Goal: Task Accomplishment & Management: Manage account settings

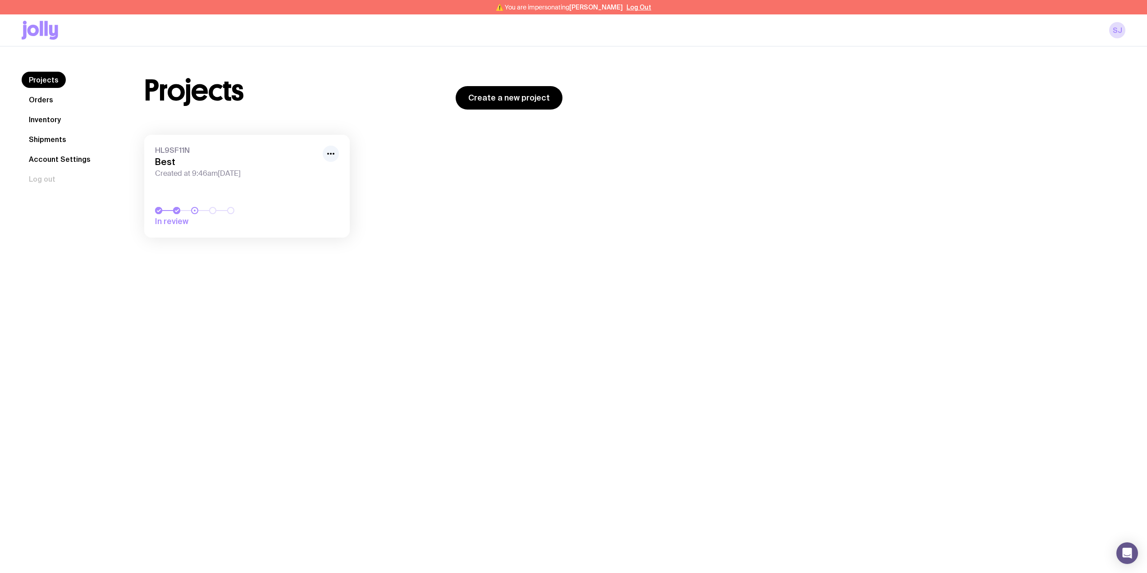
click at [34, 96] on link "Orders" at bounding box center [41, 100] width 39 height 16
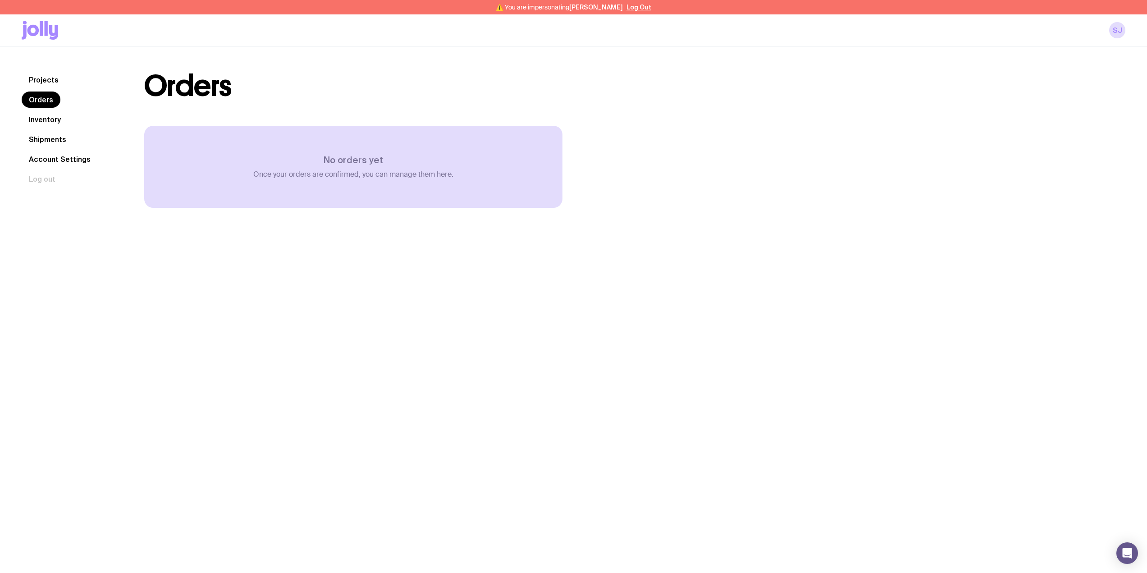
click at [39, 119] on link "Inventory" at bounding box center [45, 119] width 46 height 16
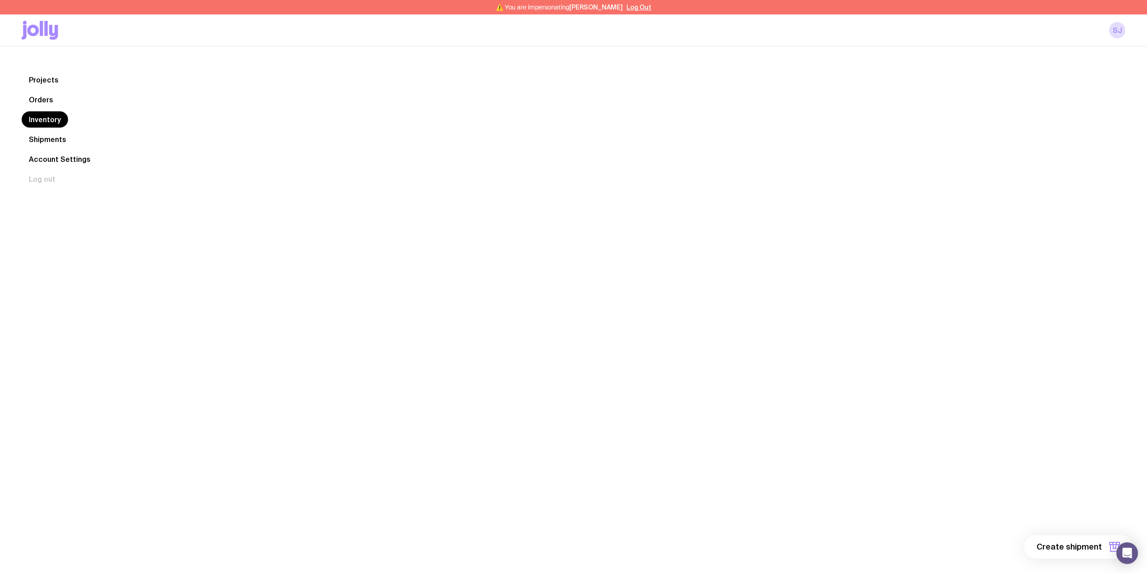
click at [46, 137] on link "Shipments" at bounding box center [48, 139] width 52 height 16
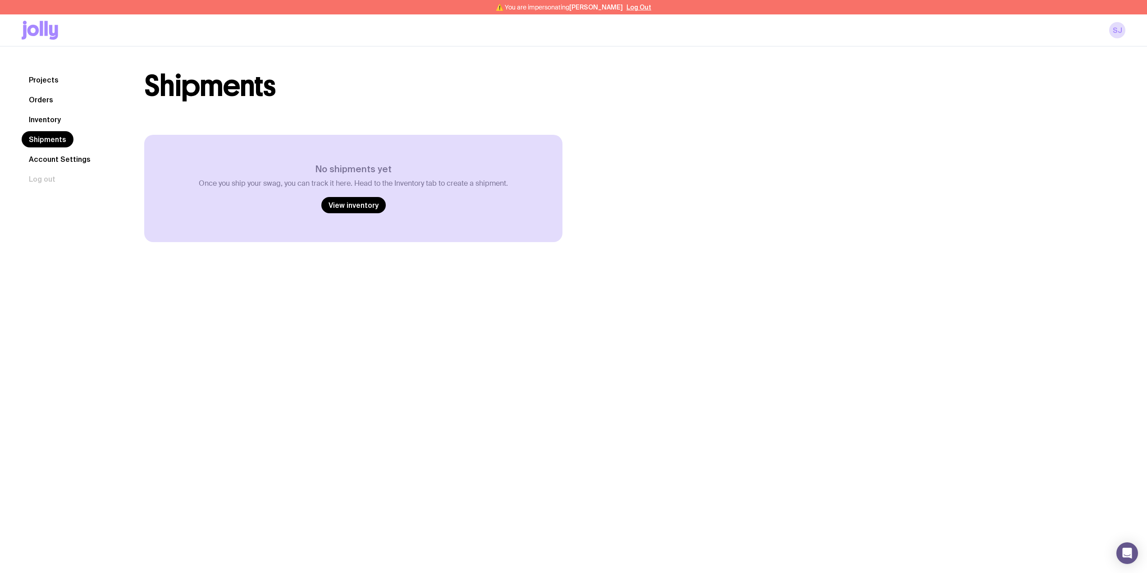
click at [47, 159] on link "Account Settings" at bounding box center [60, 159] width 76 height 16
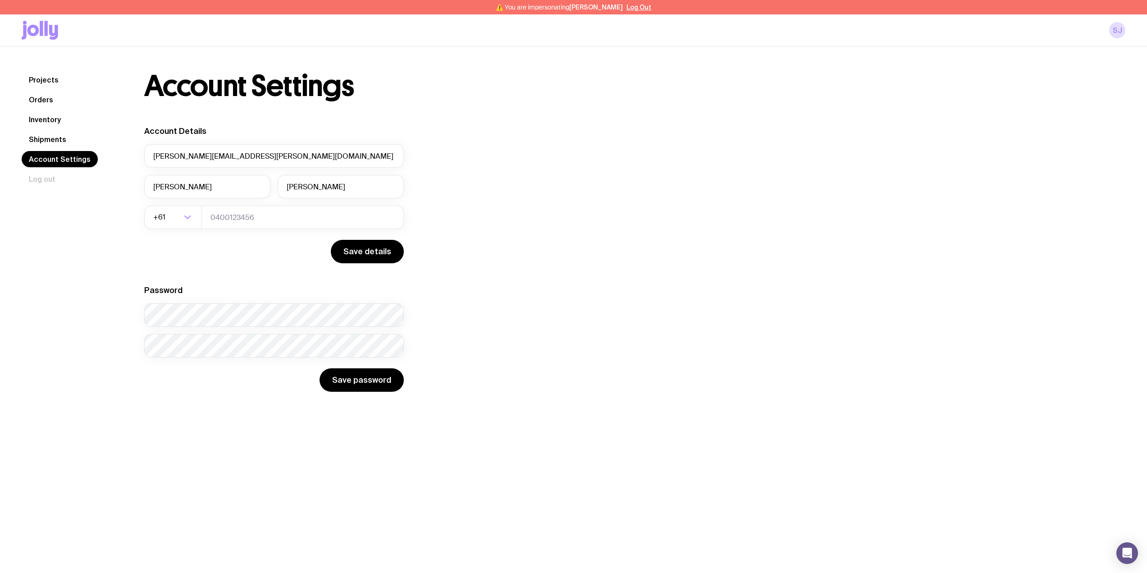
click at [45, 79] on link "Projects" at bounding box center [44, 80] width 44 height 16
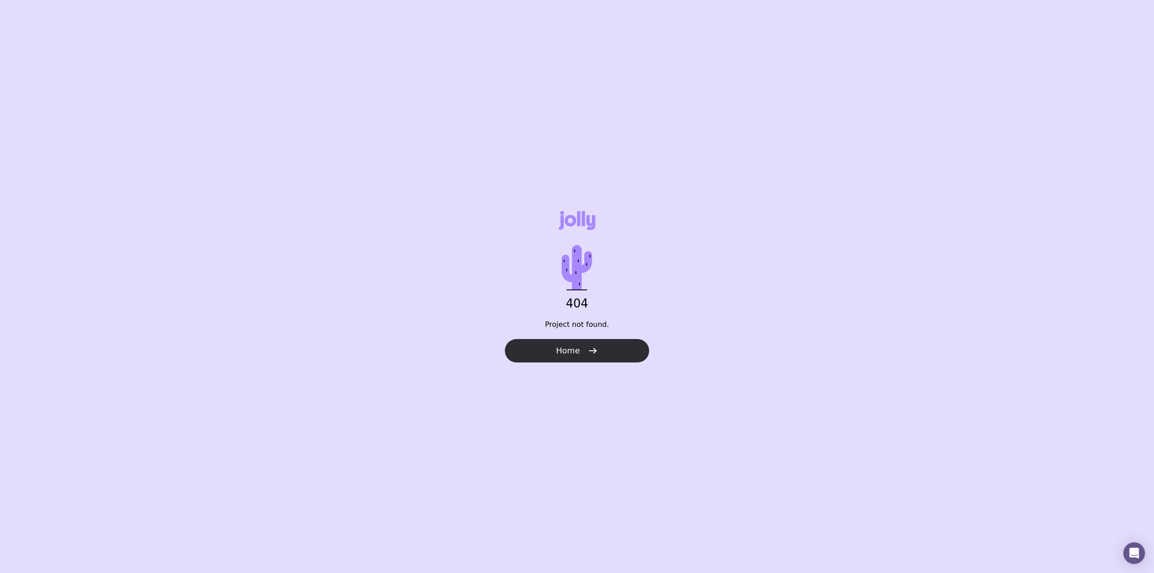
click at [585, 348] on button "Home" at bounding box center [577, 350] width 144 height 23
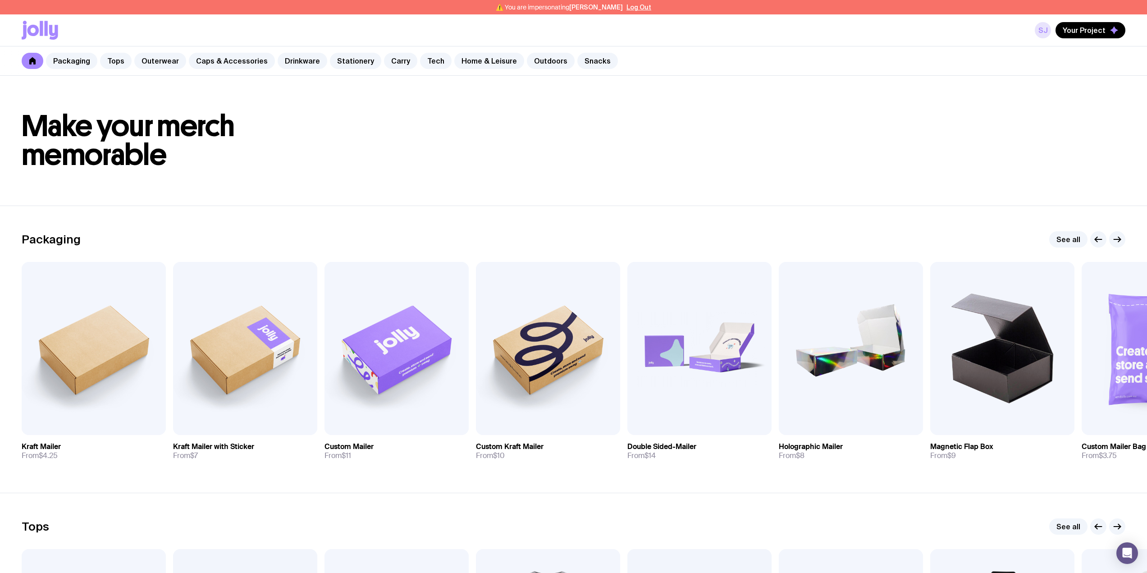
click at [1047, 28] on link "SJ" at bounding box center [1043, 30] width 16 height 16
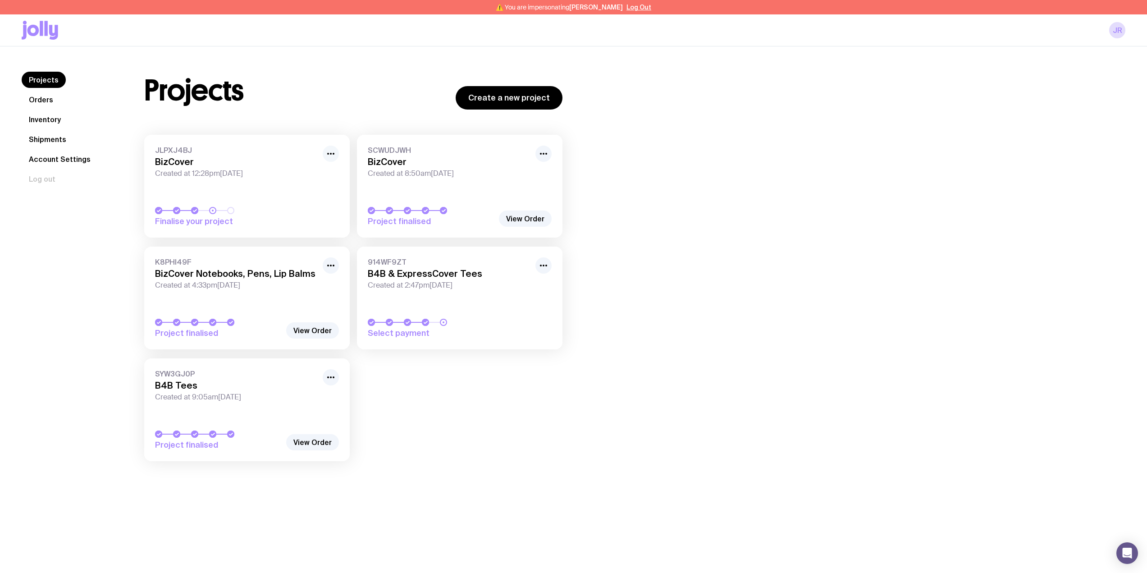
click at [332, 155] on icon "button" at bounding box center [331, 153] width 11 height 11
click at [227, 170] on span "Created at 12:28pm[DATE]" at bounding box center [236, 173] width 162 height 9
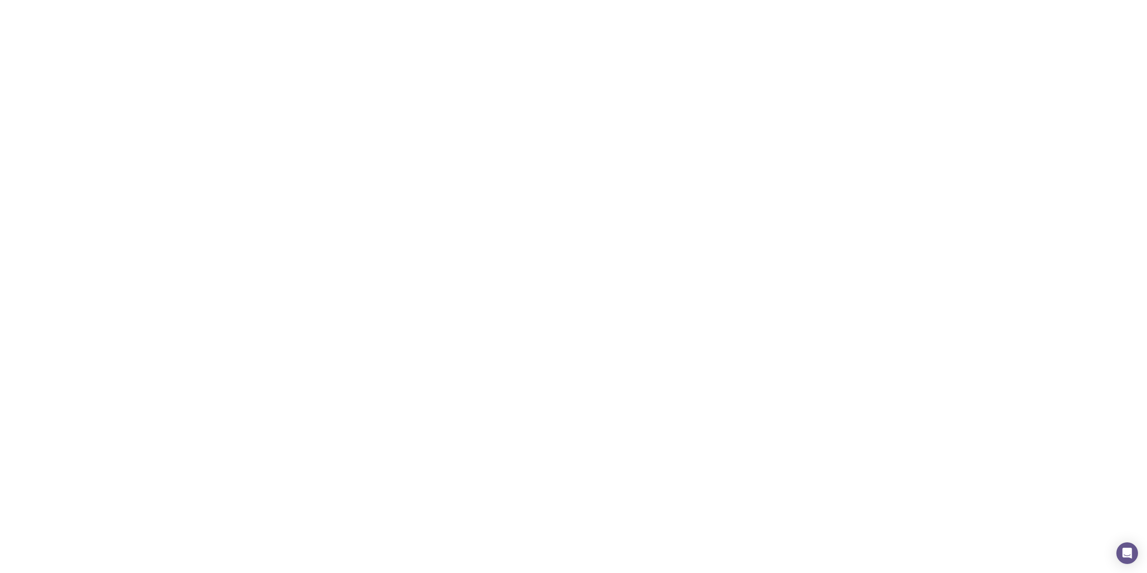
click at [175, 161] on h3 "BizCover" at bounding box center [236, 161] width 162 height 11
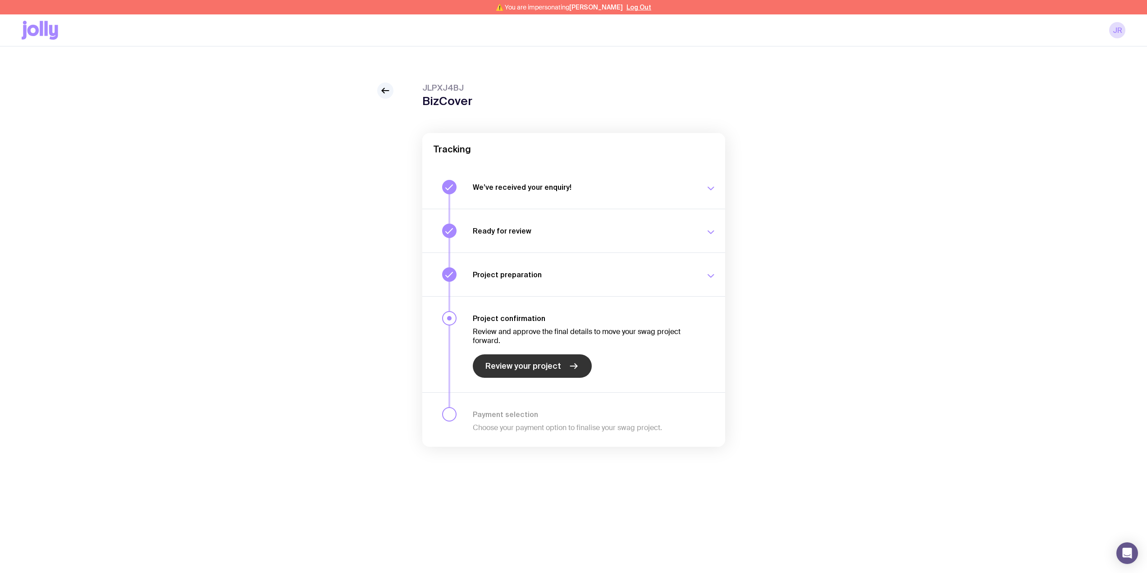
click at [542, 373] on link "Review your project" at bounding box center [532, 365] width 119 height 23
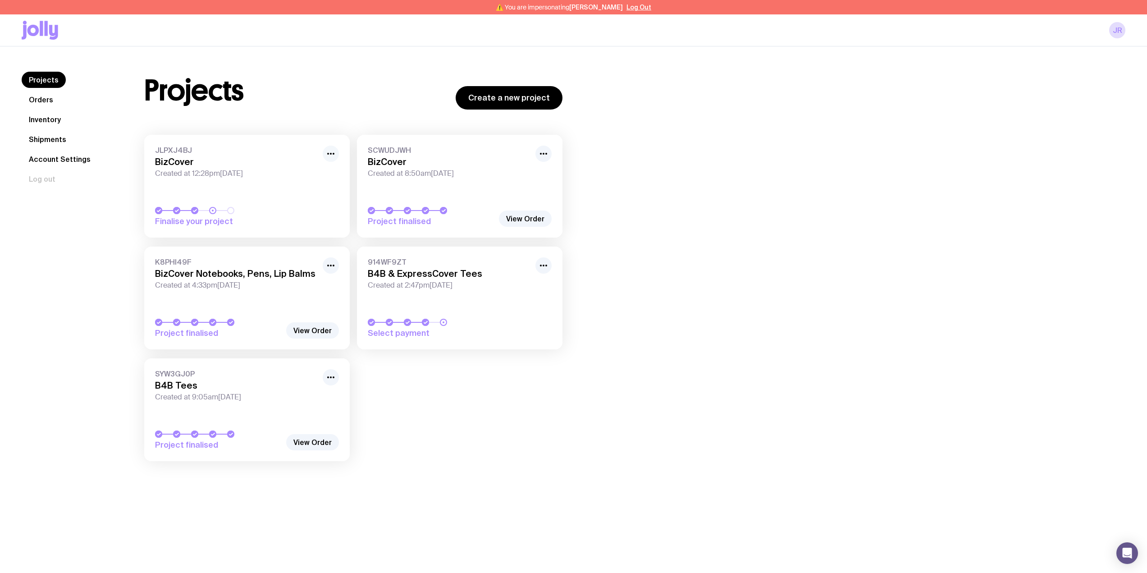
click at [334, 150] on icon "button" at bounding box center [331, 153] width 11 height 11
click at [317, 170] on button "Rename" at bounding box center [310, 173] width 43 height 9
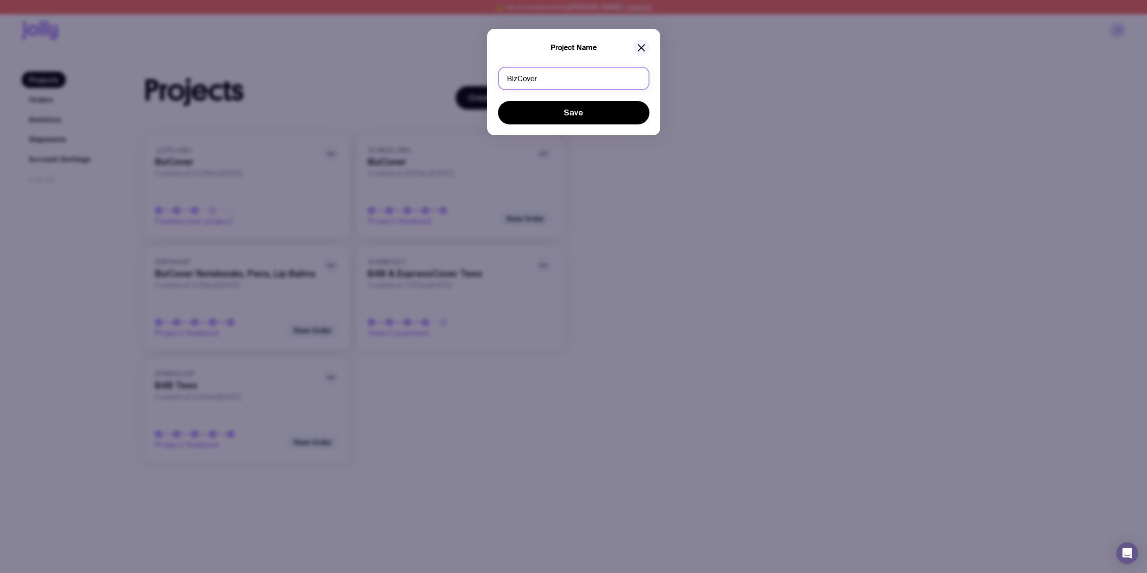
click at [563, 76] on input "BizCover" at bounding box center [573, 78] width 151 height 23
type input "BizCover Rush Tees"
click at [589, 110] on button "Save" at bounding box center [573, 112] width 151 height 23
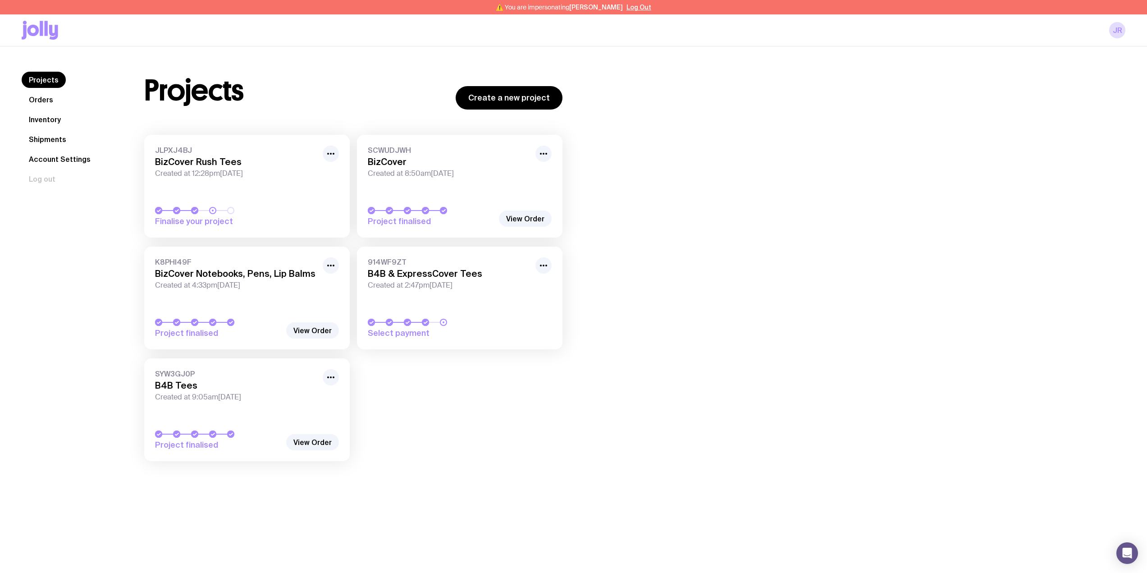
click at [242, 217] on span "Finalise your project" at bounding box center [218, 221] width 126 height 11
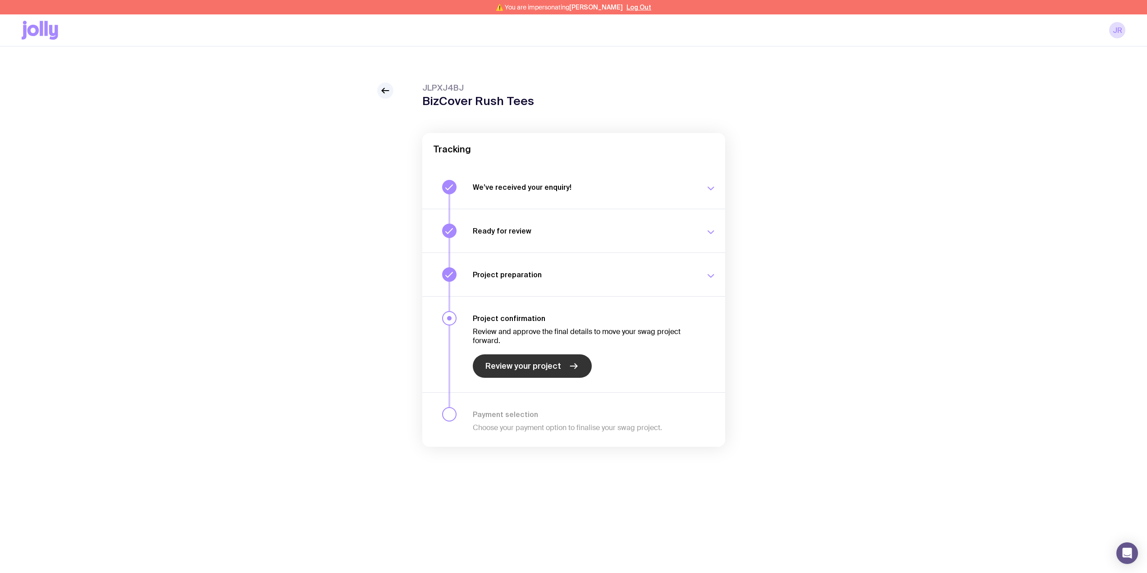
click at [536, 362] on span "Review your project" at bounding box center [524, 366] width 76 height 11
